Goal: Navigation & Orientation: Find specific page/section

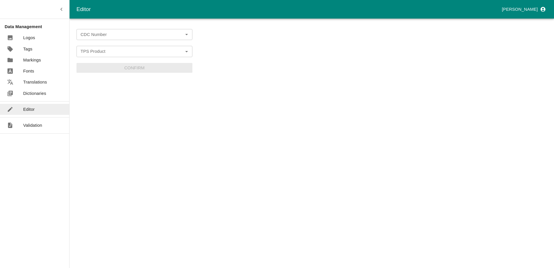
click at [44, 92] on p "Dictionaries" at bounding box center [34, 93] width 23 height 6
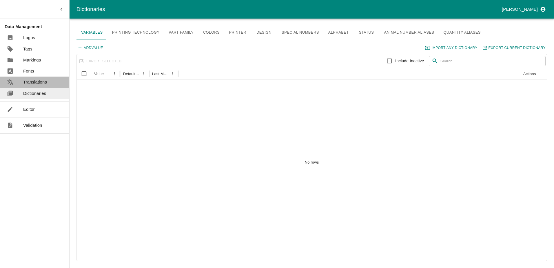
click at [44, 85] on p "Translations" at bounding box center [35, 82] width 24 height 6
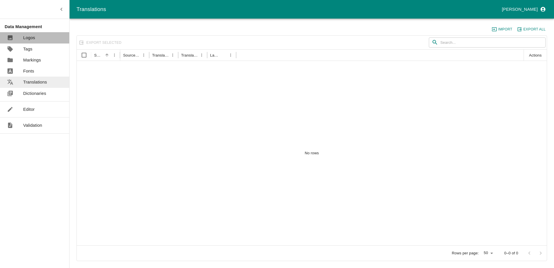
click at [31, 38] on p "Logos" at bounding box center [29, 37] width 12 height 6
